Goal: Information Seeking & Learning: Learn about a topic

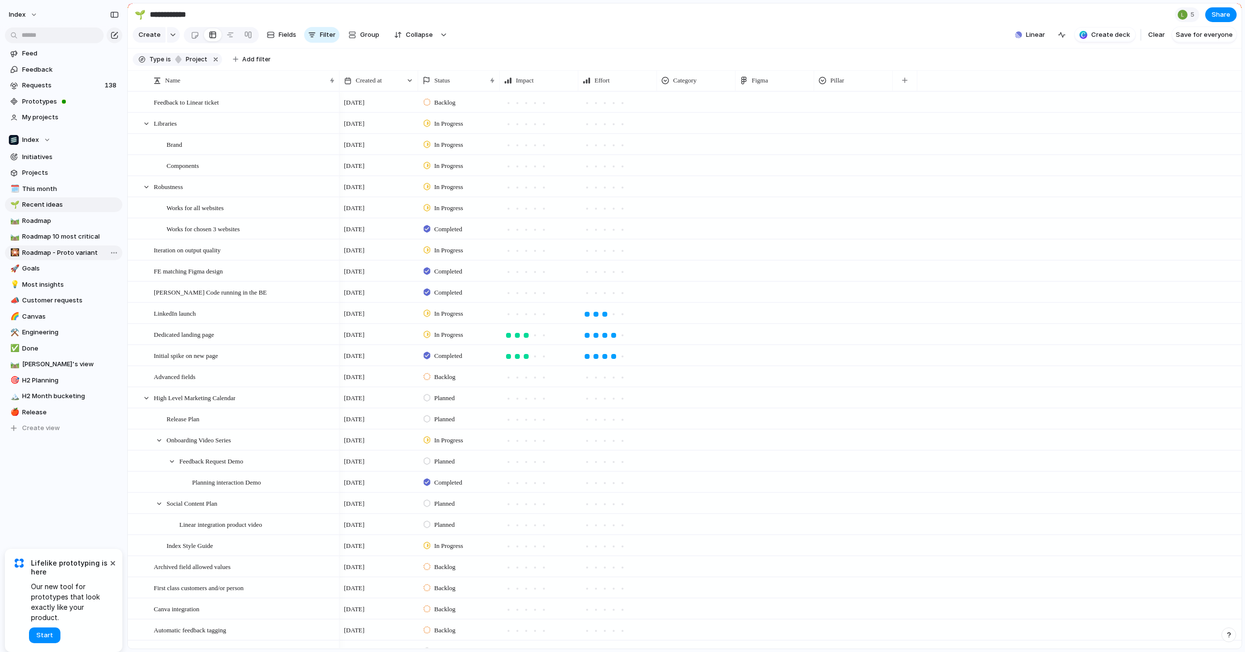
click at [56, 251] on span "Roadmap - Proto variant" at bounding box center [70, 253] width 97 height 10
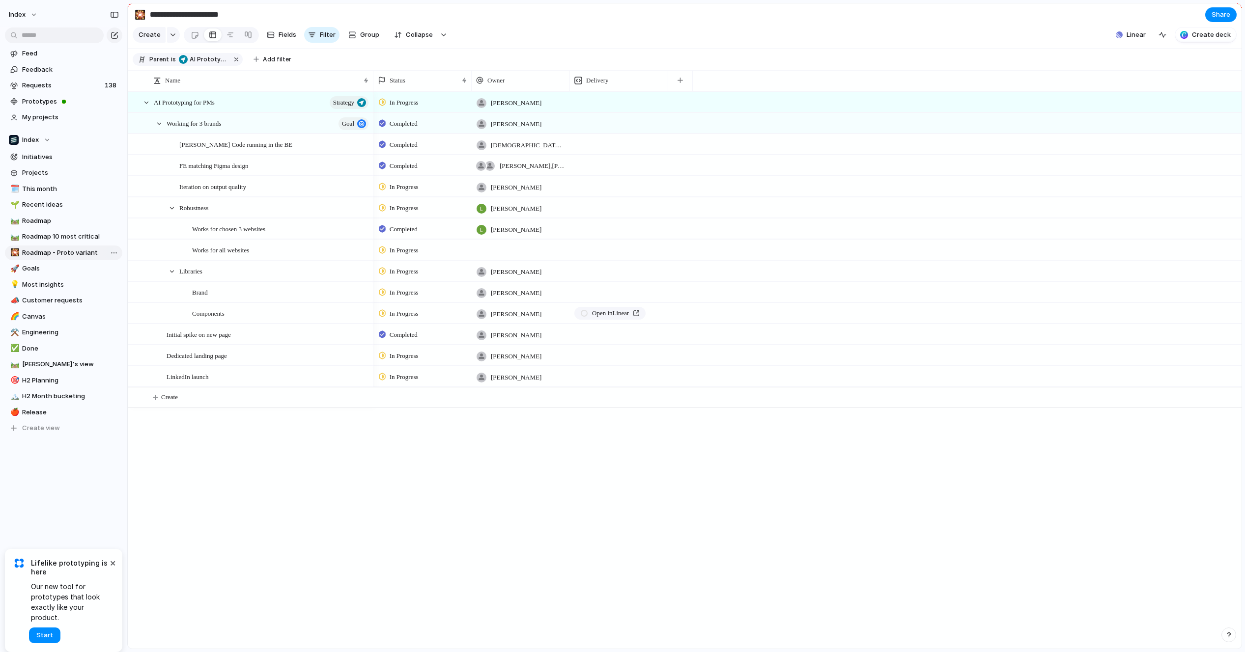
type input "**********"
click at [260, 186] on div "Iteration on output quality" at bounding box center [274, 187] width 191 height 20
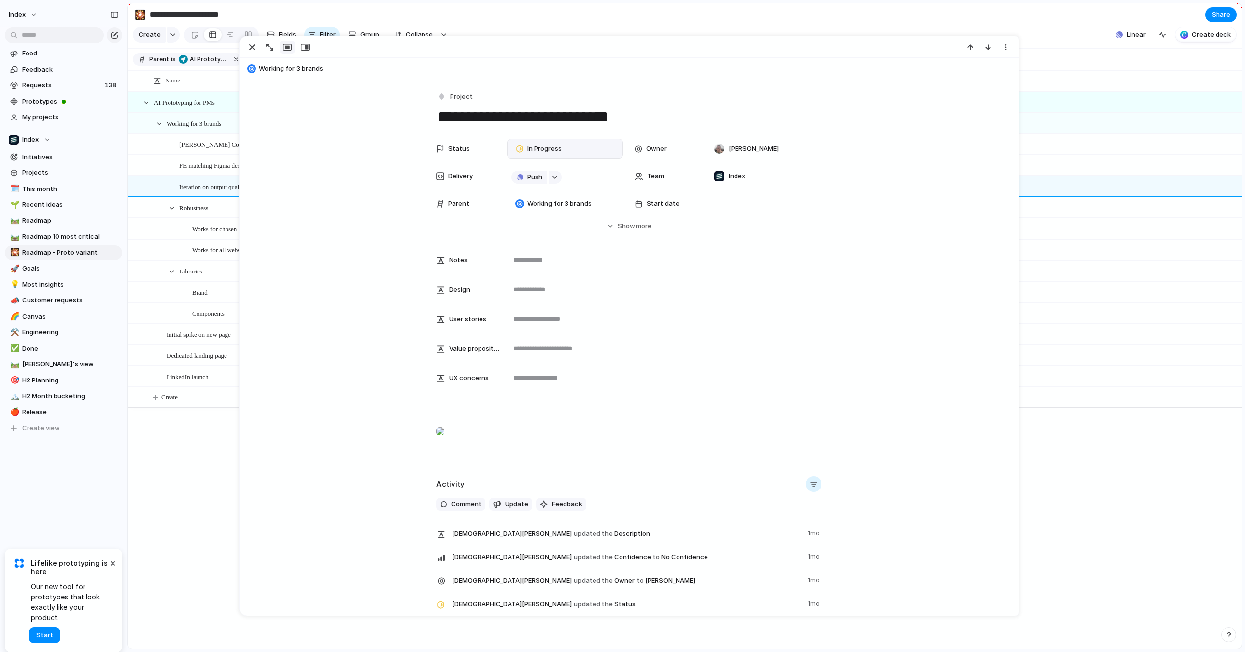
click at [539, 149] on span "In Progress" at bounding box center [544, 149] width 34 height 10
click at [539, 149] on div "Backlog Planned Paused In Progress Completed Canceled" at bounding box center [622, 326] width 1245 height 652
click at [250, 46] on div "button" at bounding box center [252, 47] width 12 height 12
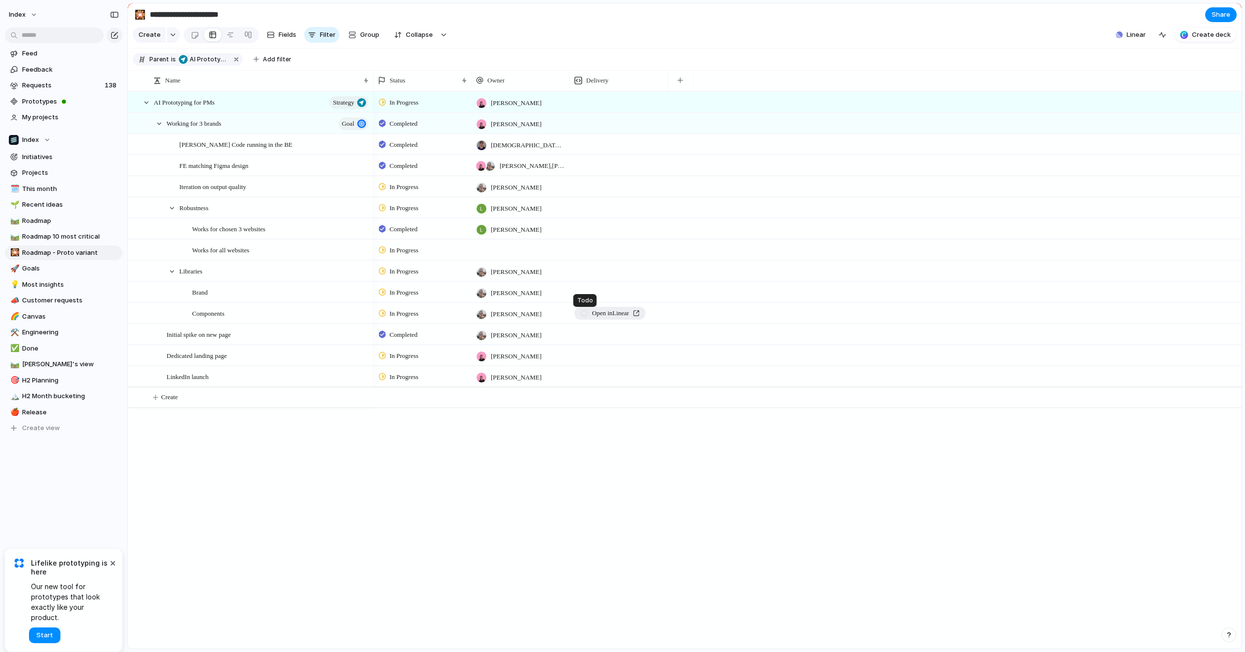
click at [584, 315] on div at bounding box center [584, 313] width 8 height 7
click at [380, 577] on div "In Progress [PERSON_NAME] Push Completed [PERSON_NAME] Push Completed [PERSON_N…" at bounding box center [807, 370] width 868 height 558
click at [623, 226] on div "button" at bounding box center [626, 229] width 6 height 6
click at [585, 222] on div "Project Issue" at bounding box center [622, 326] width 1245 height 652
